Goal: Find specific page/section: Find specific page/section

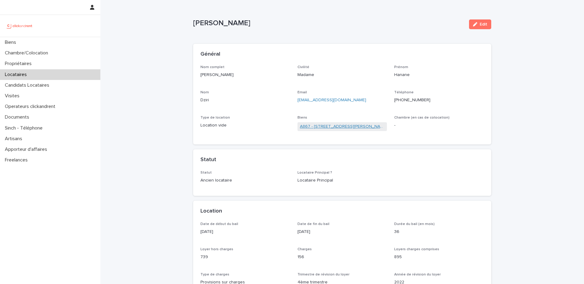
click at [322, 125] on link "A867 - [STREET_ADDRESS][PERSON_NAME]" at bounding box center [342, 126] width 85 height 6
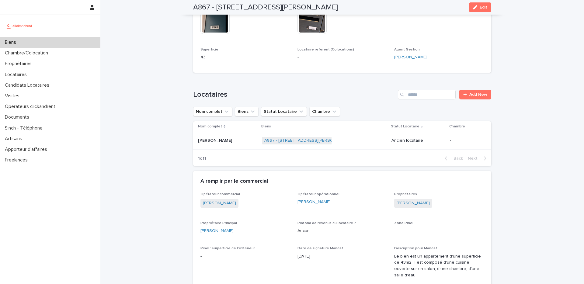
scroll to position [257, 0]
click at [231, 139] on td "[PERSON_NAME] [PERSON_NAME]" at bounding box center [226, 140] width 66 height 18
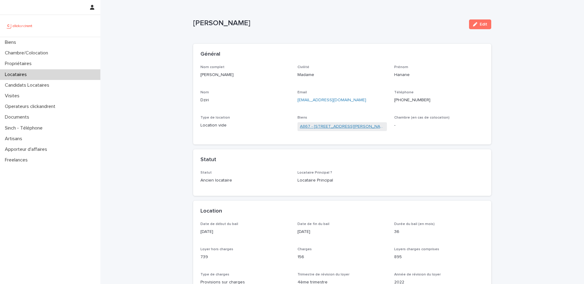
click at [314, 129] on link "A867 - [STREET_ADDRESS][PERSON_NAME]" at bounding box center [342, 126] width 85 height 6
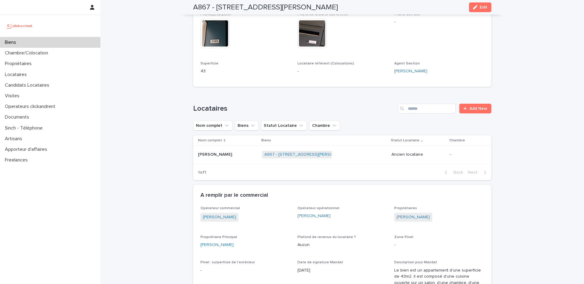
scroll to position [243, 0]
drag, startPoint x: 232, startPoint y: 239, endPoint x: 213, endPoint y: 240, distance: 18.6
click at [213, 241] on div "[PERSON_NAME]" at bounding box center [245, 244] width 90 height 6
copy link "[GEOGRAPHIC_DATA]"
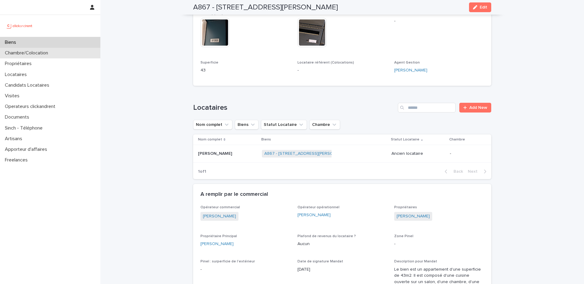
scroll to position [0, 0]
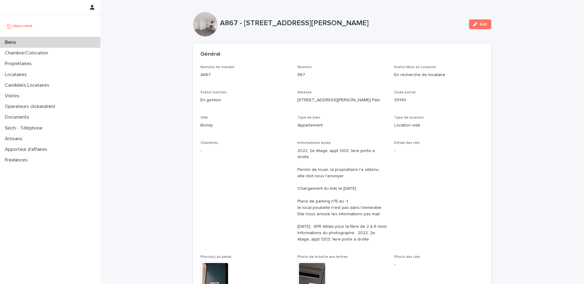
drag, startPoint x: 351, startPoint y: 23, endPoint x: 244, endPoint y: 25, distance: 106.4
click at [244, 25] on p "A867 - [STREET_ADDRESS][PERSON_NAME]" at bounding box center [342, 23] width 244 height 9
copy p "[STREET_ADDRESS][PERSON_NAME]"
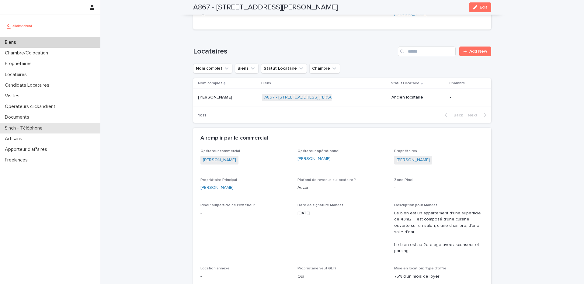
scroll to position [289, 0]
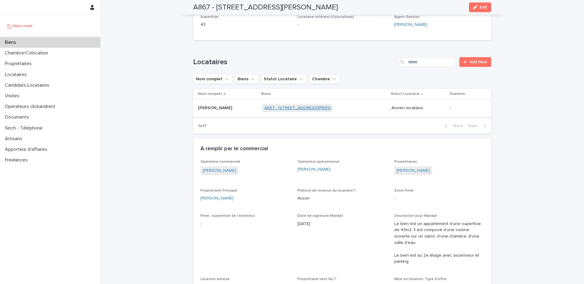
click at [275, 105] on link "A867 - [STREET_ADDRESS][PERSON_NAME]" at bounding box center [307, 107] width 87 height 5
click at [274, 105] on link "A867 - [STREET_ADDRESS][PERSON_NAME]" at bounding box center [307, 107] width 87 height 5
click at [276, 105] on link "A867 - [STREET_ADDRESS][PERSON_NAME]" at bounding box center [307, 107] width 87 height 5
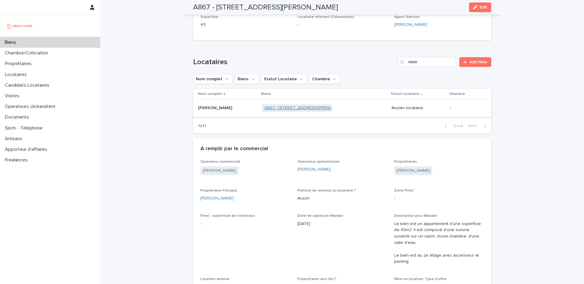
click at [276, 105] on link "A867 - [STREET_ADDRESS][PERSON_NAME]" at bounding box center [307, 107] width 87 height 5
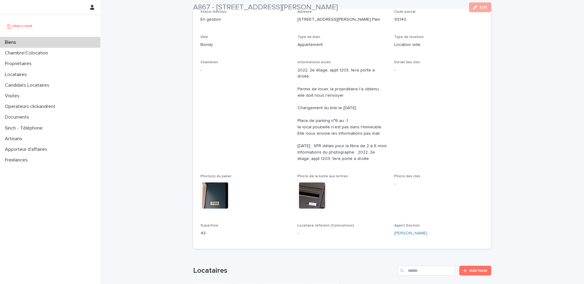
scroll to position [122, 0]
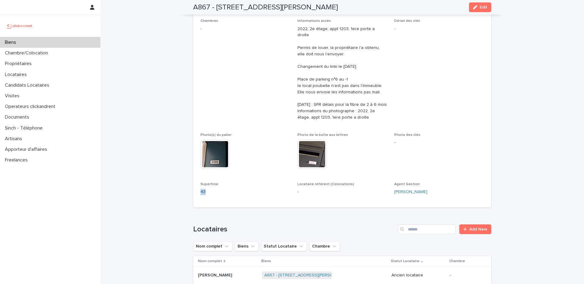
drag, startPoint x: 208, startPoint y: 184, endPoint x: 193, endPoint y: 187, distance: 14.8
click at [193, 187] on div "Numéro de mandat A867 Numéro 867 Statut Mise en Location En recherche de locata…" at bounding box center [342, 75] width 298 height 264
copy p "43"
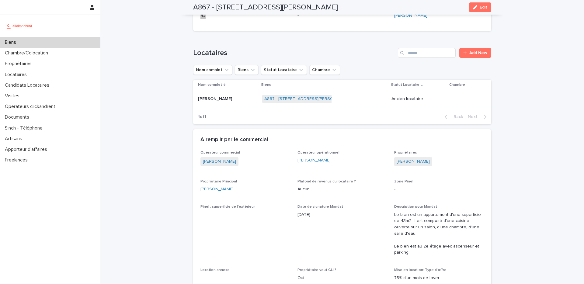
scroll to position [321, 0]
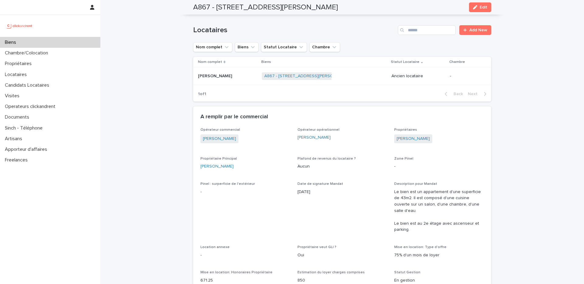
drag, startPoint x: 229, startPoint y: 162, endPoint x: 197, endPoint y: 162, distance: 31.9
copy link "[PERSON_NAME]"
